Goal: Task Accomplishment & Management: Complete application form

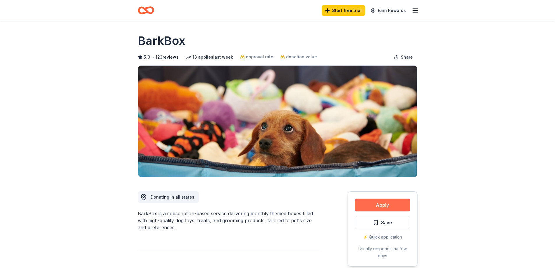
click at [397, 204] on button "Apply" at bounding box center [382, 205] width 55 height 13
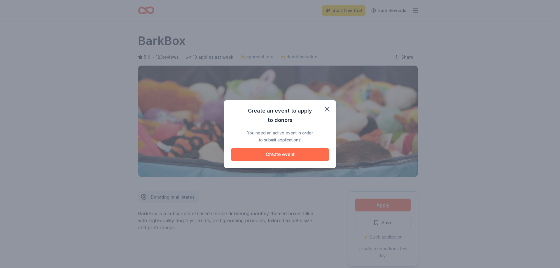
click at [259, 153] on button "Create event" at bounding box center [280, 154] width 98 height 13
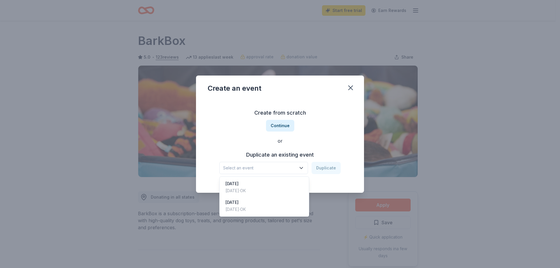
click at [277, 169] on span "Select an event" at bounding box center [259, 167] width 73 height 7
click at [246, 183] on div "[DATE]" at bounding box center [235, 183] width 20 height 7
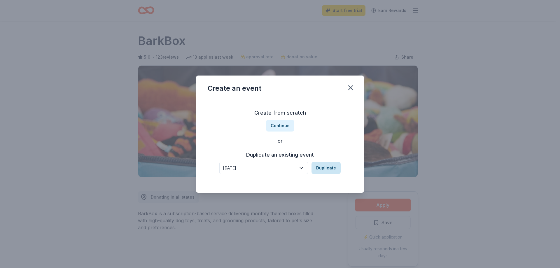
click at [329, 171] on button "Duplicate" at bounding box center [325, 168] width 29 height 12
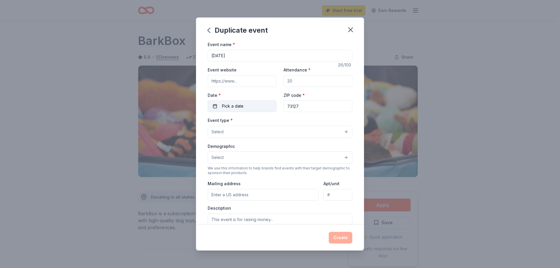
click at [248, 106] on button "Pick a date" at bounding box center [242, 106] width 69 height 12
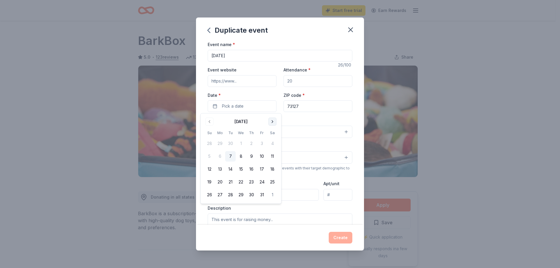
click at [272, 122] on button "Go to next month" at bounding box center [272, 121] width 8 height 8
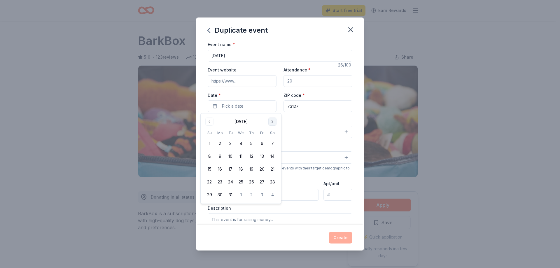
click at [272, 122] on button "Go to next month" at bounding box center [272, 121] width 8 height 8
click at [220, 154] on button "4" at bounding box center [220, 156] width 10 height 10
click at [341, 143] on div "Demographic Select" at bounding box center [280, 153] width 145 height 21
click at [343, 131] on button "Select" at bounding box center [280, 132] width 145 height 12
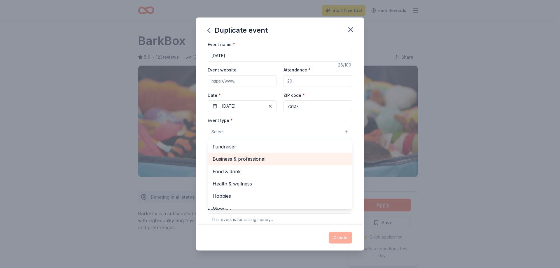
click at [286, 160] on span "Business & professional" at bounding box center [280, 159] width 135 height 8
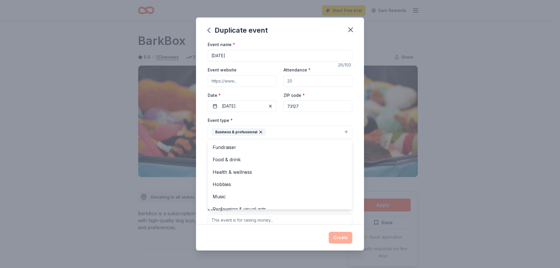
click at [319, 114] on div "Event name * Teacher appreciation week 26 /100 Event website Attendance * Date …" at bounding box center [280, 176] width 145 height 270
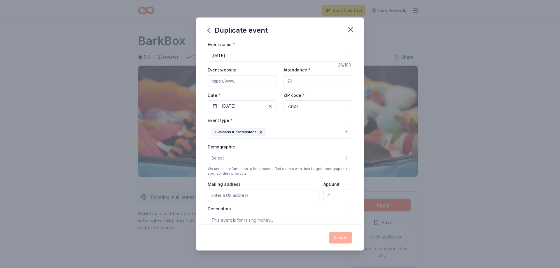
click at [295, 163] on button "Select" at bounding box center [280, 158] width 145 height 12
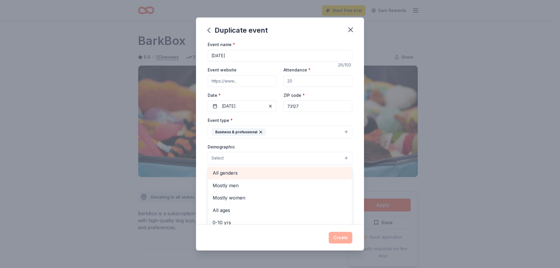
click at [238, 173] on span "All genders" at bounding box center [280, 173] width 135 height 8
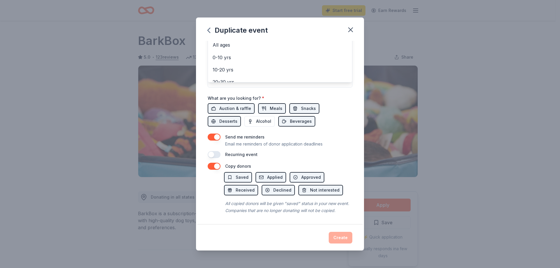
click at [239, 103] on div "Event name * Teacher appreciation week 26 /100 Event website Attendance * Date …" at bounding box center [280, 22] width 145 height 271
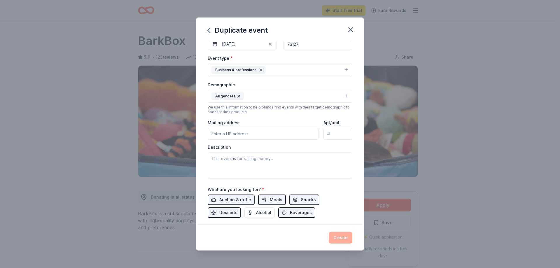
scroll to position [113, 0]
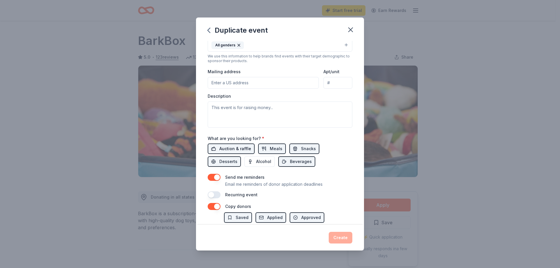
click at [235, 147] on span "Auction & raffle" at bounding box center [235, 148] width 32 height 7
click at [274, 145] on span "Meals" at bounding box center [276, 148] width 13 height 7
click at [297, 147] on button "Snacks" at bounding box center [304, 148] width 30 height 10
click at [297, 161] on span "Beverages" at bounding box center [301, 161] width 22 height 7
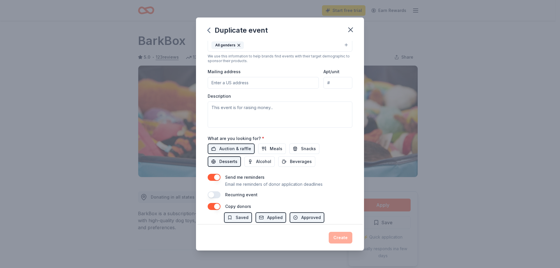
click at [232, 162] on span "Desserts" at bounding box center [228, 161] width 18 height 7
click at [317, 104] on textarea at bounding box center [280, 114] width 145 height 26
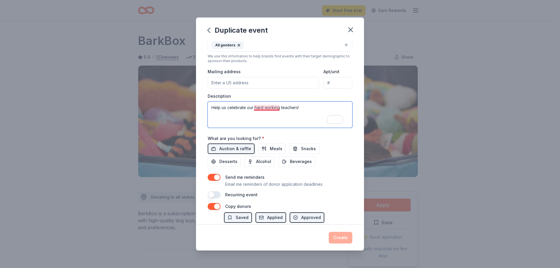
click at [269, 108] on textarea "Help us celebrate our hard working teachers!" at bounding box center [280, 114] width 145 height 26
click at [270, 109] on textarea "Help us celebrate our hard working teachers!" at bounding box center [280, 114] width 145 height 26
click at [220, 110] on textarea "Help us celebrate our hard-working teachers!" at bounding box center [280, 114] width 145 height 26
click at [304, 107] on textarea "Help us celebrate our hard-working teachers!" at bounding box center [280, 114] width 145 height 26
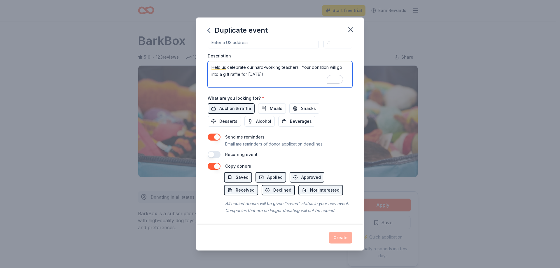
type textarea "Help us celebrate our hard-working teachers! Your donation will go into a gift …"
click at [245, 174] on span "Saved" at bounding box center [242, 177] width 13 height 7
click at [262, 172] on button "Applied" at bounding box center [270, 177] width 31 height 10
click at [303, 174] on span "Approved" at bounding box center [311, 177] width 20 height 7
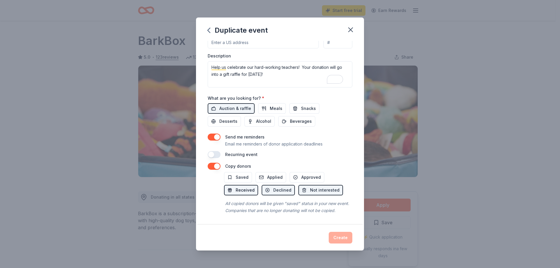
click at [239, 187] on span "Received" at bounding box center [245, 190] width 19 height 7
click at [240, 174] on span "Saved" at bounding box center [242, 177] width 13 height 7
click at [269, 174] on span "Applied" at bounding box center [274, 177] width 15 height 7
click at [308, 174] on span "Approved" at bounding box center [311, 177] width 20 height 7
click at [247, 187] on span "Received" at bounding box center [245, 190] width 19 height 7
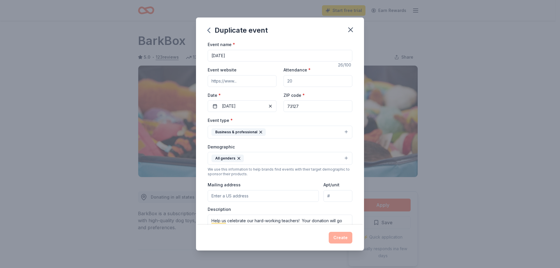
scroll to position [58, 0]
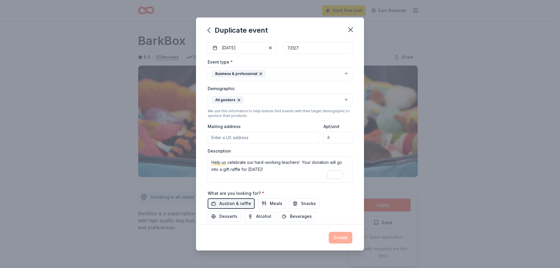
click at [264, 135] on input "Mailing address" at bounding box center [263, 138] width 111 height 12
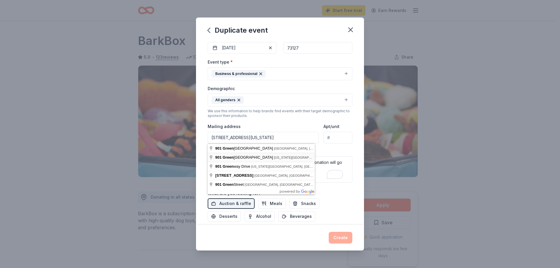
type input "901 Greenvale Road, Oklahoma City, OK, 73127"
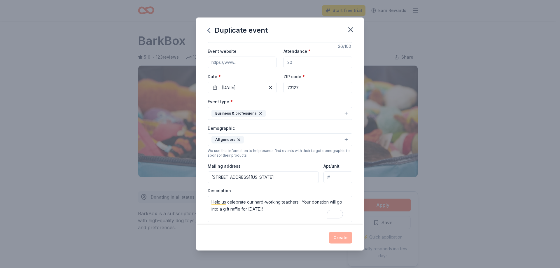
scroll to position [0, 0]
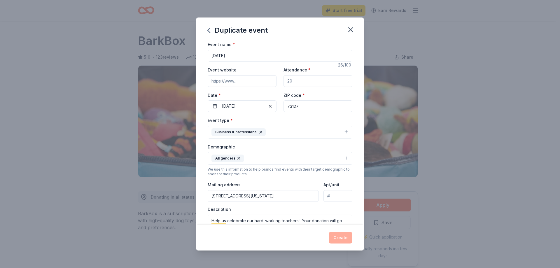
click at [242, 81] on input "Event website" at bounding box center [242, 81] width 69 height 12
click at [288, 80] on input "Attendance *" at bounding box center [317, 81] width 69 height 12
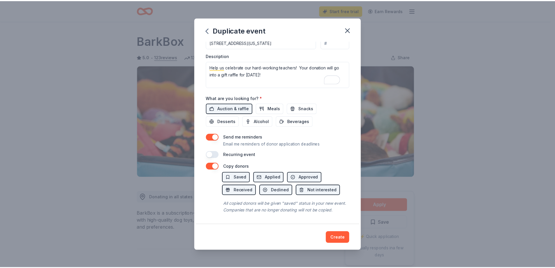
scroll to position [160, 0]
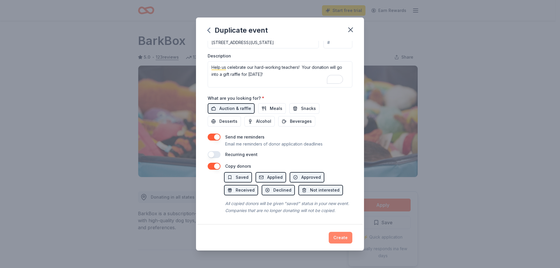
type input "20"
click at [334, 235] on button "Create" at bounding box center [341, 238] width 24 height 12
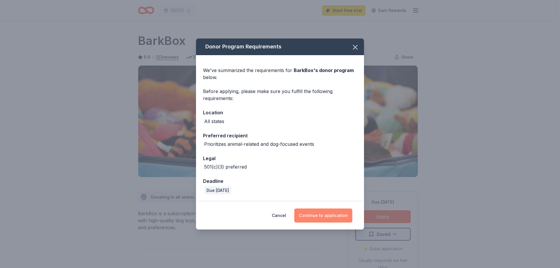
click at [320, 215] on button "Continue to application" at bounding box center [323, 215] width 58 height 14
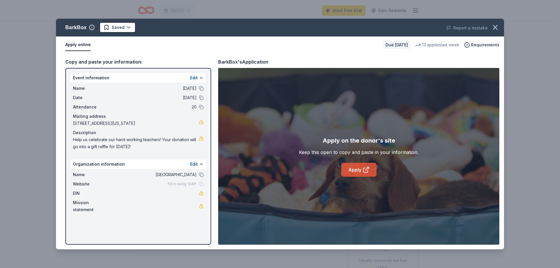
click at [357, 170] on link "Apply" at bounding box center [358, 170] width 35 height 14
click at [492, 26] on icon "button" at bounding box center [495, 27] width 8 height 8
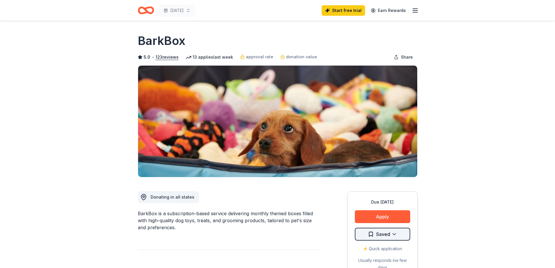
click at [390, 235] on html "Teacher appreciation week Start free trial Earn Rewards Due in 179 days Share B…" at bounding box center [277, 134] width 555 height 268
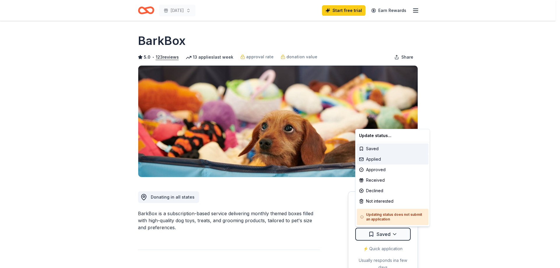
click at [375, 162] on div "Applied" at bounding box center [393, 159] width 72 height 10
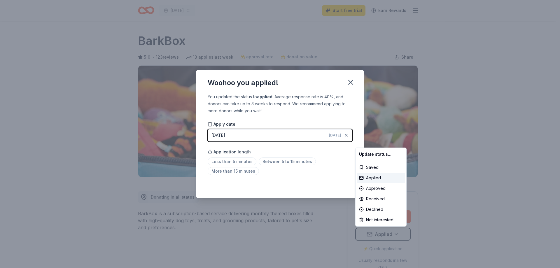
click at [245, 164] on html "Teacher appreciation week Start free trial Earn Rewards Due in 179 days Share B…" at bounding box center [280, 134] width 560 height 268
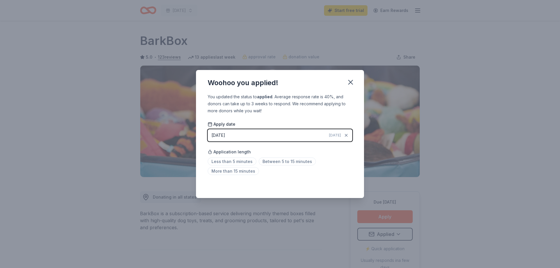
click at [245, 164] on span "Less than 5 minutes" at bounding box center [232, 161] width 49 height 8
click at [349, 82] on icon "button" at bounding box center [350, 82] width 8 height 8
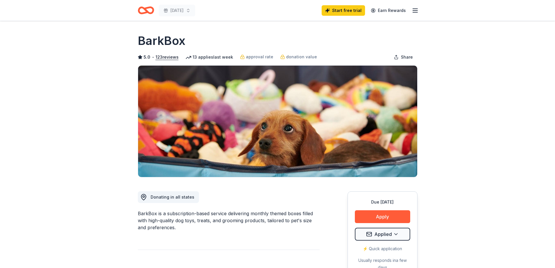
click at [416, 9] on icon "button" at bounding box center [415, 10] width 7 height 7
click at [399, 11] on link "Earn Rewards" at bounding box center [389, 10] width 42 height 10
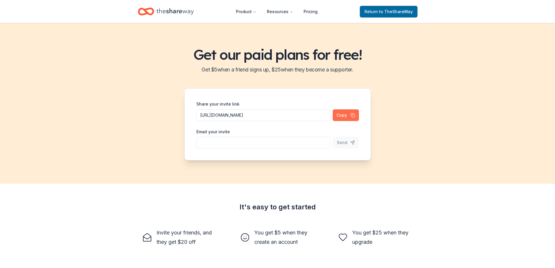
click at [345, 115] on button "Copy" at bounding box center [346, 115] width 26 height 12
click at [388, 13] on span "to TheShareWay" at bounding box center [396, 11] width 34 height 5
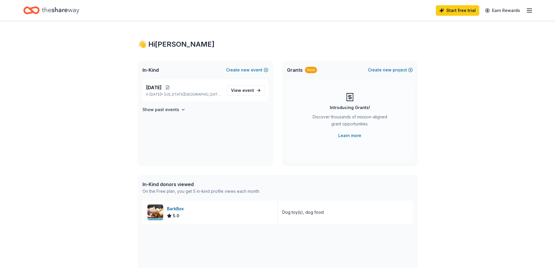
click at [530, 12] on line "button" at bounding box center [529, 12] width 5 height 0
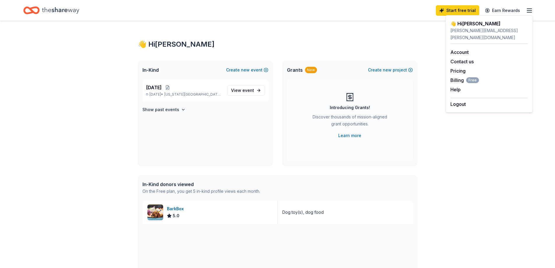
click at [530, 12] on line "button" at bounding box center [529, 12] width 5 height 0
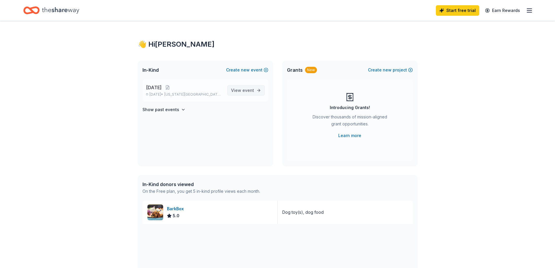
click at [245, 92] on span "event" at bounding box center [249, 90] width 12 height 5
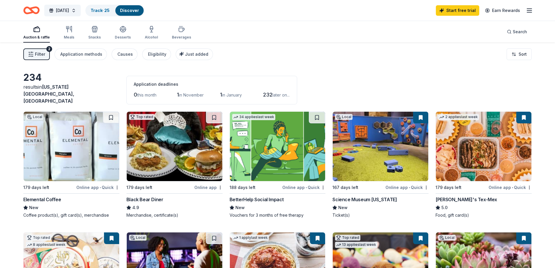
click at [90, 184] on div "Online app • Quick" at bounding box center [97, 187] width 43 height 7
click at [471, 138] on img at bounding box center [484, 146] width 96 height 69
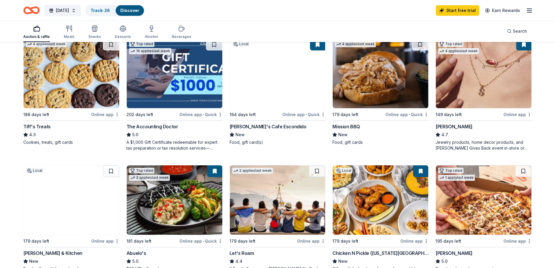
scroll to position [321, 0]
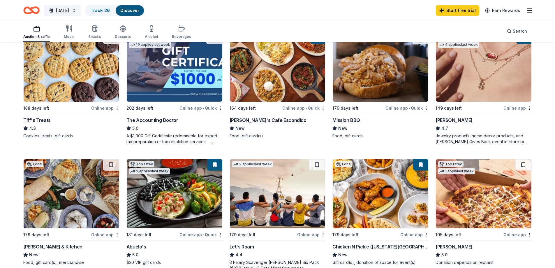
click at [485, 69] on img at bounding box center [484, 66] width 96 height 69
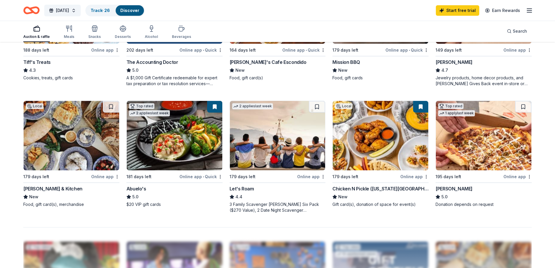
scroll to position [379, 0]
click at [273, 134] on img at bounding box center [278, 135] width 96 height 69
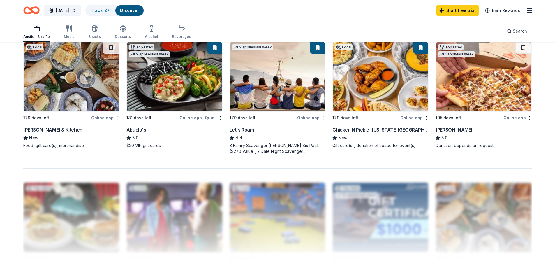
scroll to position [437, 0]
click at [68, 31] on icon "button" at bounding box center [69, 28] width 7 height 7
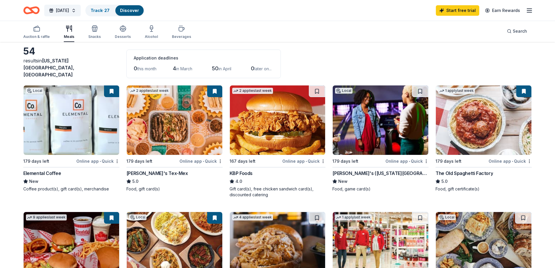
scroll to position [87, 0]
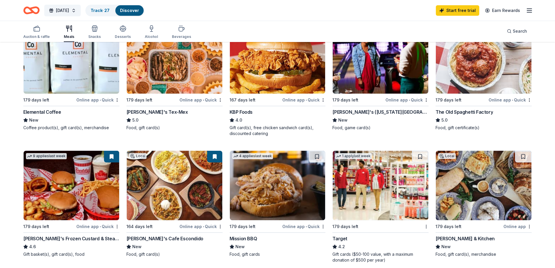
click at [366, 164] on img at bounding box center [381, 185] width 96 height 69
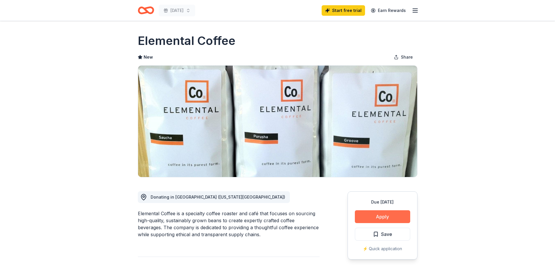
click at [391, 217] on button "Apply" at bounding box center [382, 216] width 55 height 13
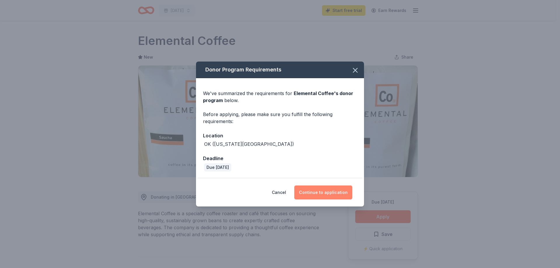
click at [315, 194] on button "Continue to application" at bounding box center [323, 192] width 58 height 14
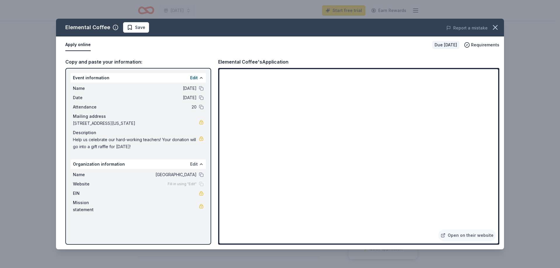
click at [196, 165] on button "Edit" at bounding box center [194, 164] width 8 height 7
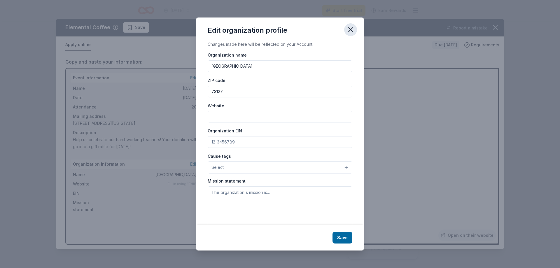
click at [355, 30] on button "button" at bounding box center [350, 29] width 13 height 13
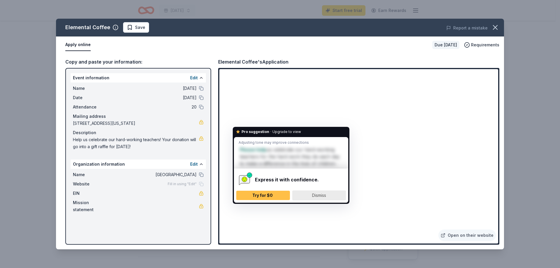
click at [317, 197] on span "Dismiss" at bounding box center [319, 195] width 14 height 5
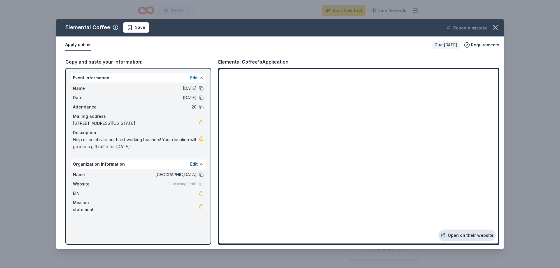
click at [481, 234] on link "Open on their website" at bounding box center [466, 235] width 57 height 12
click at [468, 43] on icon "button" at bounding box center [467, 45] width 6 height 6
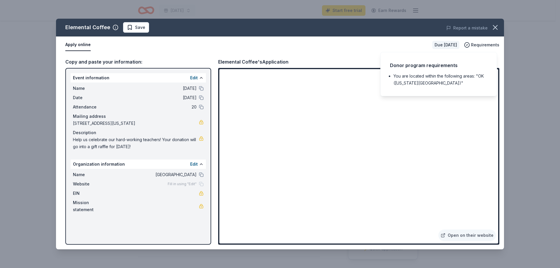
click at [284, 55] on div "Copy and paste your information: Event information Edit Name Teacher appreciati…" at bounding box center [280, 151] width 448 height 196
click at [315, 60] on div "Elemental Coffee's Application" at bounding box center [358, 62] width 281 height 8
click at [129, 63] on div "Copy and paste your information:" at bounding box center [138, 62] width 146 height 8
click at [135, 28] on span "Save" at bounding box center [140, 27] width 10 height 7
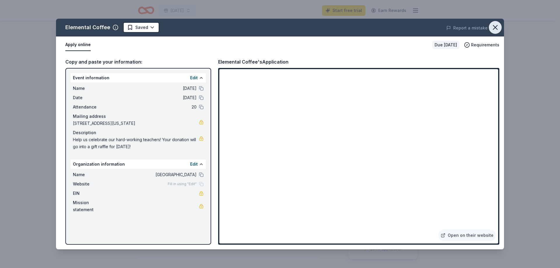
click at [495, 26] on icon "button" at bounding box center [495, 27] width 8 height 8
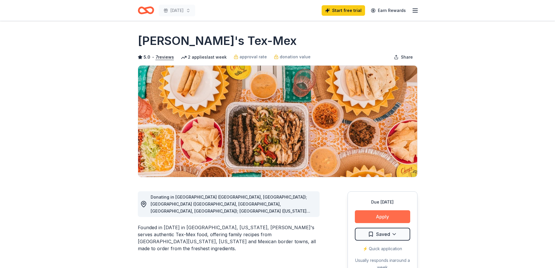
click at [376, 221] on button "Apply" at bounding box center [382, 216] width 55 height 13
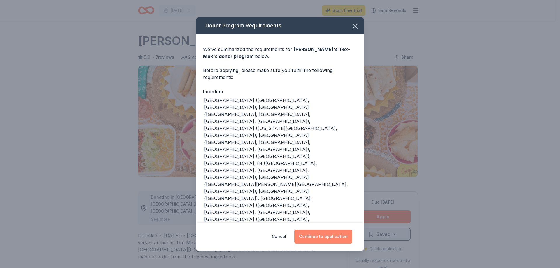
click at [339, 229] on button "Continue to application" at bounding box center [323, 236] width 58 height 14
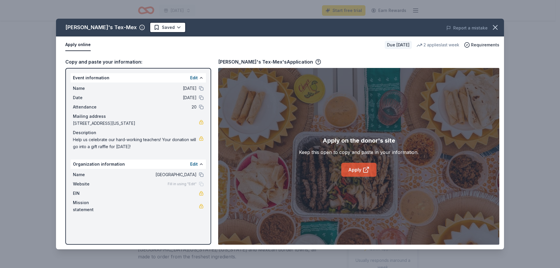
click at [364, 169] on icon at bounding box center [365, 169] width 7 height 7
click at [372, 176] on link "Apply" at bounding box center [358, 170] width 35 height 14
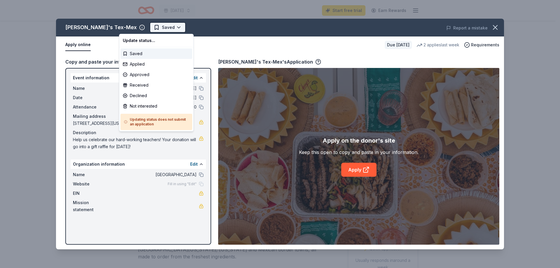
click at [152, 29] on html "Teacher appreciation week Start free trial Earn Rewards Due in 179 days Share C…" at bounding box center [280, 134] width 560 height 268
click at [147, 64] on div "Applied" at bounding box center [156, 64] width 72 height 10
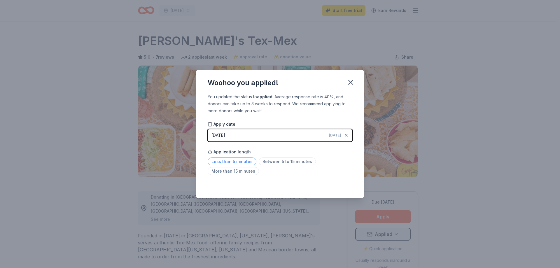
click at [248, 163] on span "Less than 5 minutes" at bounding box center [232, 161] width 49 height 8
click at [344, 186] on div "Saved" at bounding box center [280, 185] width 145 height 7
click at [349, 81] on icon "button" at bounding box center [350, 82] width 4 height 4
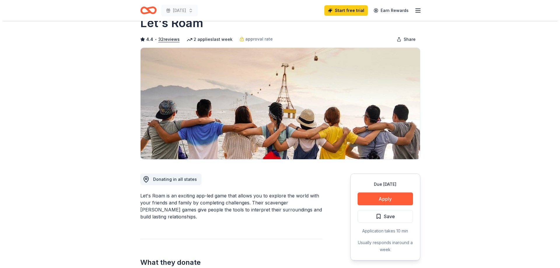
scroll to position [87, 0]
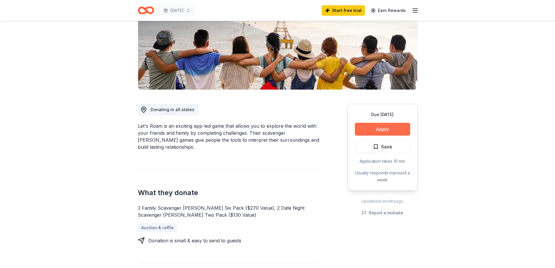
click at [382, 129] on button "Apply" at bounding box center [382, 129] width 55 height 13
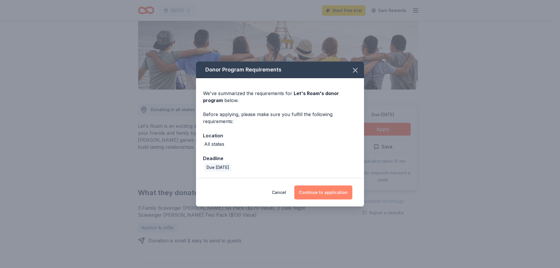
click at [330, 192] on button "Continue to application" at bounding box center [323, 192] width 58 height 14
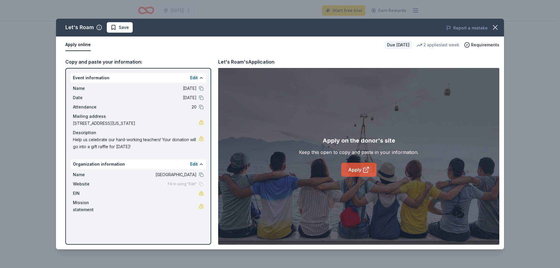
click at [373, 174] on link "Apply" at bounding box center [358, 170] width 35 height 14
click at [124, 31] on button "Save" at bounding box center [120, 27] width 26 height 10
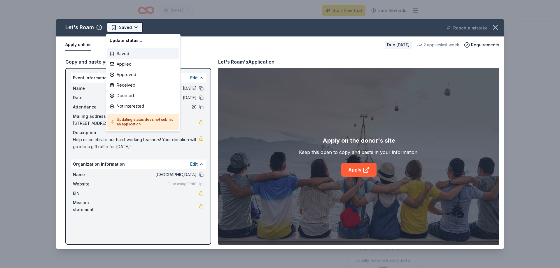
click at [137, 24] on html "Teacher appreciation week Start free trial Earn Rewards Due in 179 days Share L…" at bounding box center [280, 134] width 560 height 268
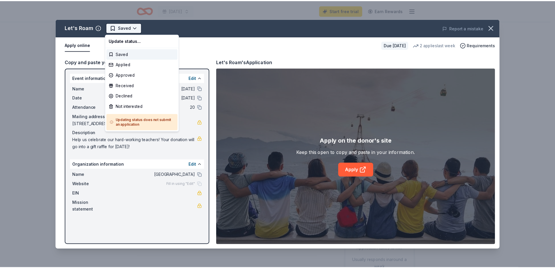
scroll to position [0, 0]
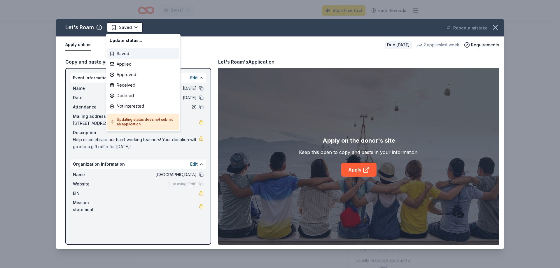
click at [494, 26] on html "Teacher appreciation week Start free trial Earn Rewards Due in 179 days Share L…" at bounding box center [280, 134] width 560 height 268
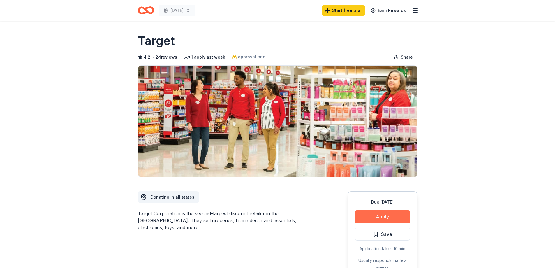
click at [401, 216] on button "Apply" at bounding box center [382, 216] width 55 height 13
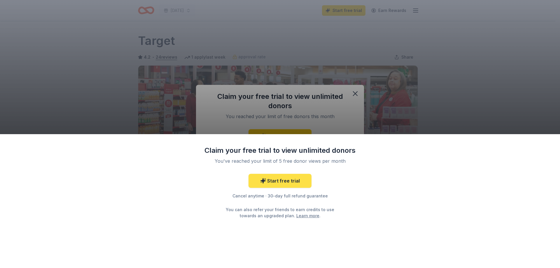
click at [301, 186] on link "Start free trial" at bounding box center [279, 181] width 63 height 14
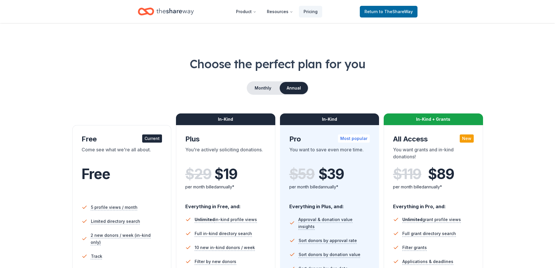
click at [150, 186] on div "Free" at bounding box center [122, 182] width 81 height 32
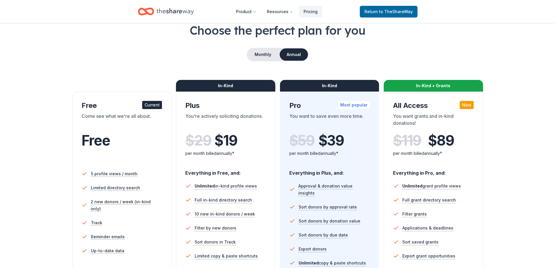
scroll to position [29, 0]
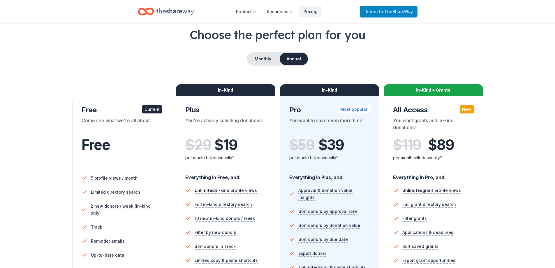
click at [400, 15] on span "Return to TheShareWay" at bounding box center [389, 11] width 48 height 7
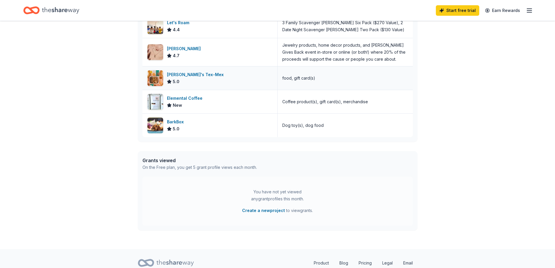
scroll to position [204, 0]
